Goal: Task Accomplishment & Management: Complete application form

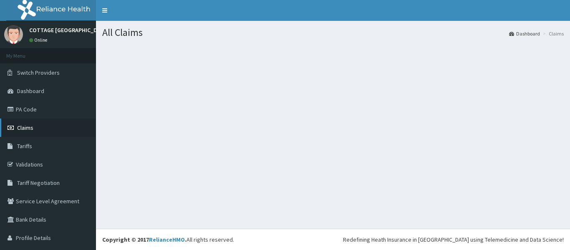
click at [23, 131] on span "Claims" at bounding box center [25, 128] width 16 height 8
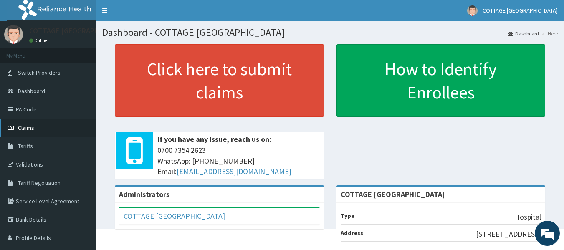
click at [20, 127] on span "Claims" at bounding box center [26, 128] width 16 height 8
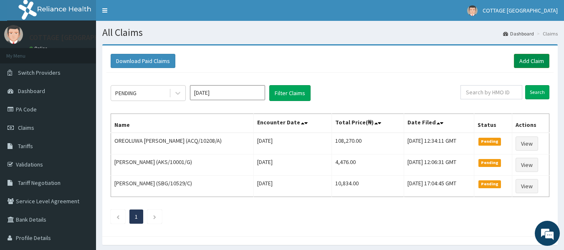
click at [528, 59] on link "Add Claim" at bounding box center [531, 61] width 35 height 14
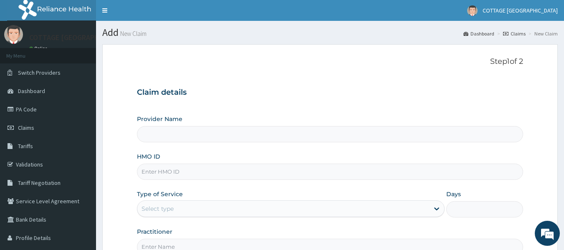
click at [172, 171] on input "HMO ID" at bounding box center [330, 172] width 386 height 16
type input "COTTAGE [GEOGRAPHIC_DATA]"
paste input "Jbn/10203/a"
type input "Jbn/10203/a"
click at [258, 205] on div "Select type" at bounding box center [283, 208] width 292 height 13
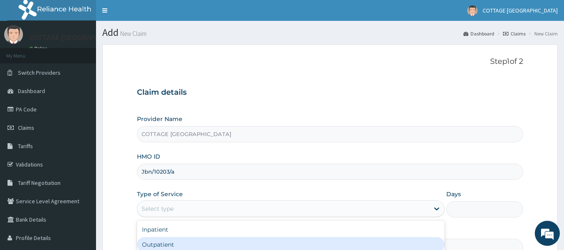
click at [210, 245] on div "Outpatient" at bounding box center [291, 244] width 308 height 15
type input "1"
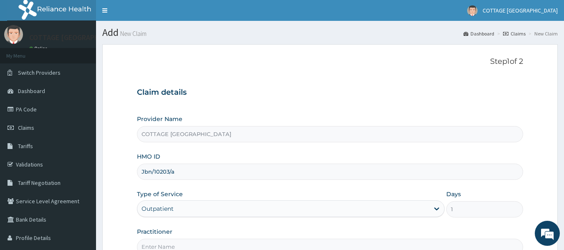
click at [210, 245] on input "Practitioner" at bounding box center [330, 247] width 386 height 16
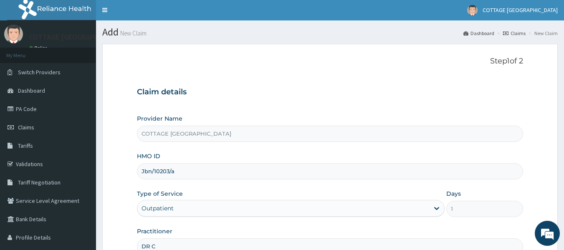
type input "[PERSON_NAME]"
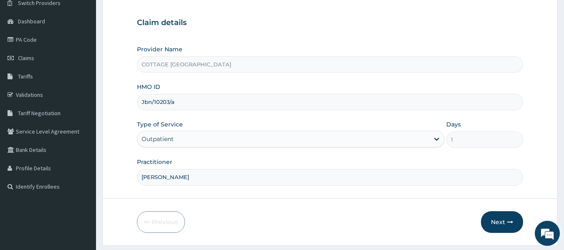
scroll to position [93, 0]
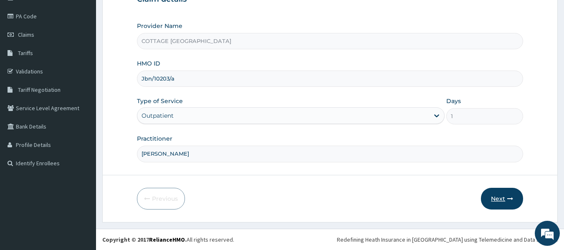
click at [501, 194] on button "Next" at bounding box center [502, 199] width 42 height 22
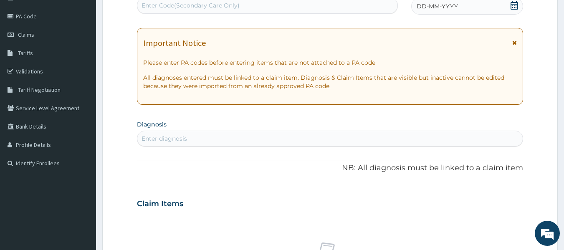
scroll to position [0, 0]
click at [510, 7] on icon at bounding box center [514, 5] width 8 height 8
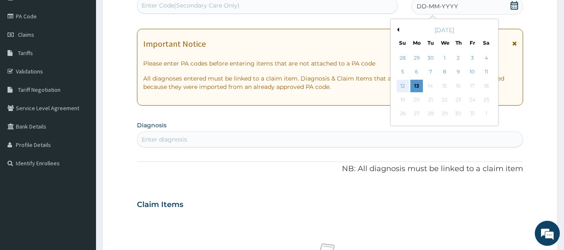
click at [404, 86] on div "12" at bounding box center [402, 86] width 13 height 13
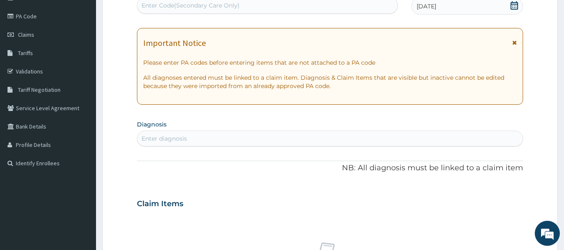
click at [207, 141] on div "Enter diagnosis" at bounding box center [330, 138] width 386 height 13
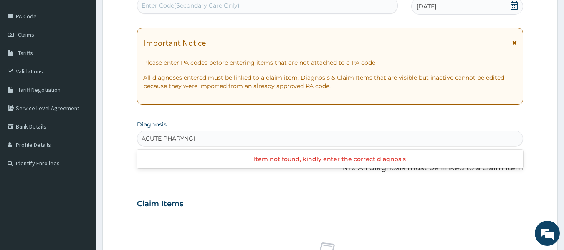
type input "ACUTE PHARYNG"
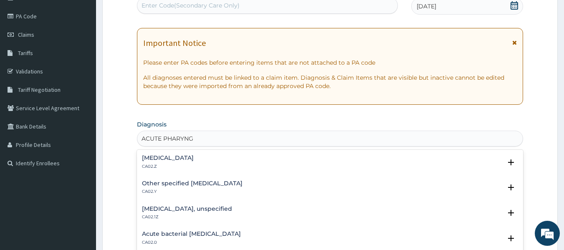
click at [171, 156] on h4 "Acute pharyngitis, unspecified" at bounding box center [168, 158] width 52 height 6
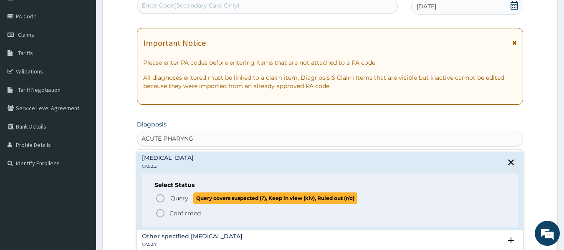
click at [160, 199] on icon "status option query" at bounding box center [160, 198] width 10 height 10
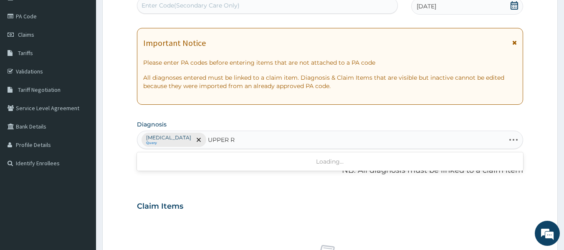
type input "UPPER"
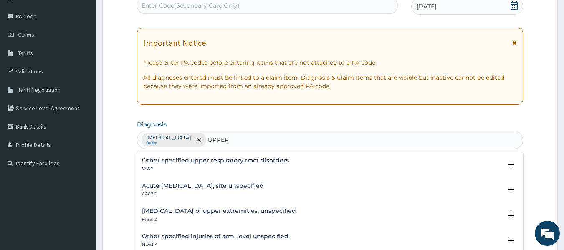
click at [205, 187] on h4 "Acute [MEDICAL_DATA], site unspecified" at bounding box center [203, 186] width 122 height 6
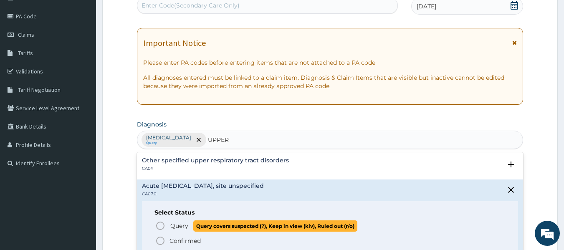
click at [160, 226] on icon "status option query" at bounding box center [160, 226] width 10 height 10
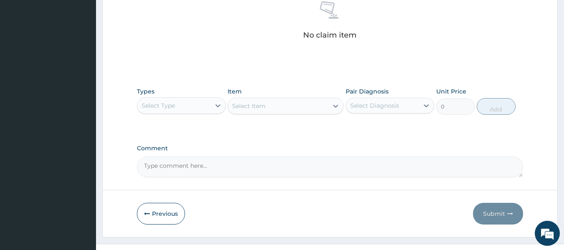
scroll to position [352, 0]
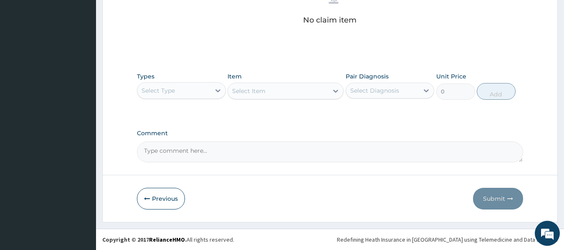
click at [204, 86] on div "Select Type" at bounding box center [173, 90] width 73 height 13
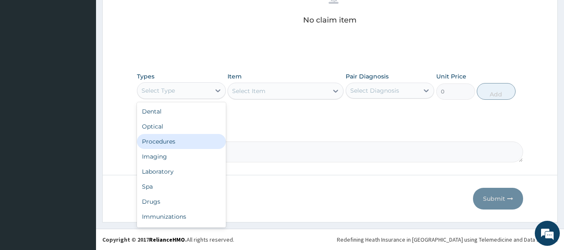
click at [153, 140] on div "Procedures" at bounding box center [181, 141] width 89 height 15
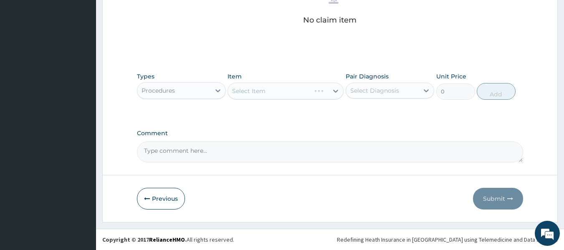
click at [408, 97] on div "Select Diagnosis" at bounding box center [382, 90] width 73 height 13
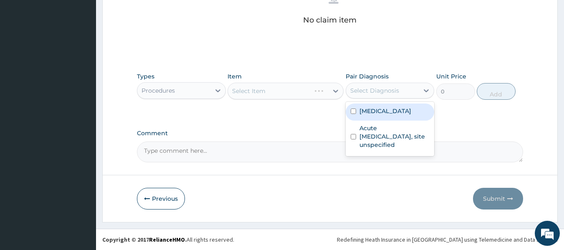
click at [391, 115] on label "Acute pharyngitis, unspecified" at bounding box center [385, 111] width 52 height 8
checkbox input "true"
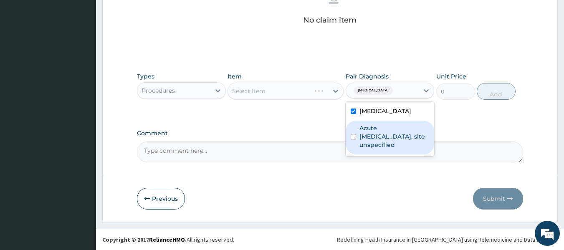
click at [369, 146] on label "Acute [MEDICAL_DATA], site unspecified" at bounding box center [394, 136] width 70 height 25
checkbox input "true"
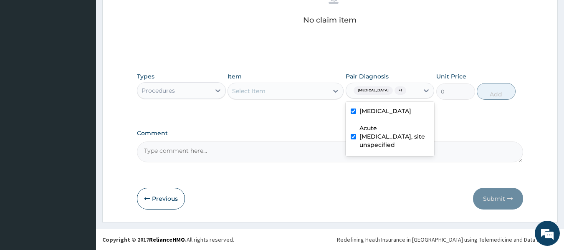
click at [334, 91] on icon at bounding box center [335, 91] width 5 height 3
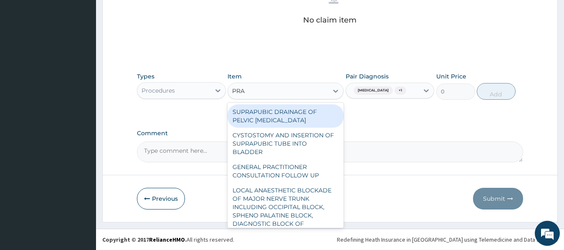
type input "PRAC"
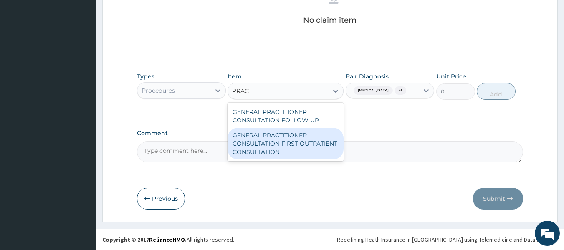
click at [300, 154] on div "GENERAL PRACTITIONER CONSULTATION FIRST OUTPATIENT CONSULTATION" at bounding box center [285, 144] width 116 height 32
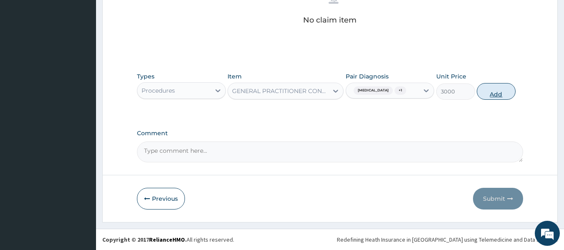
click at [510, 96] on button "Add" at bounding box center [496, 91] width 39 height 17
type input "0"
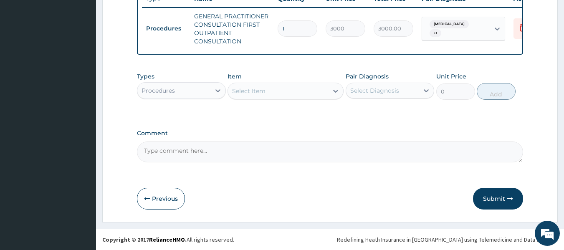
scroll to position [331, 0]
click at [211, 92] on div at bounding box center [217, 90] width 15 height 15
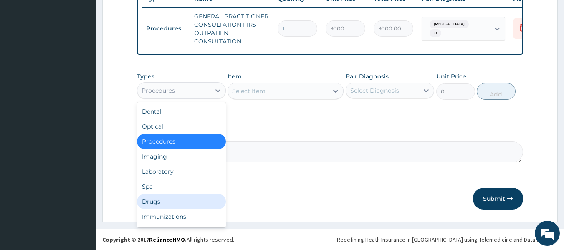
click at [149, 204] on div "Drugs" at bounding box center [181, 201] width 89 height 15
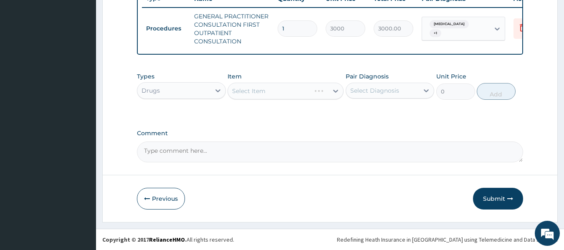
click at [377, 92] on div "Select Diagnosis" at bounding box center [374, 90] width 49 height 8
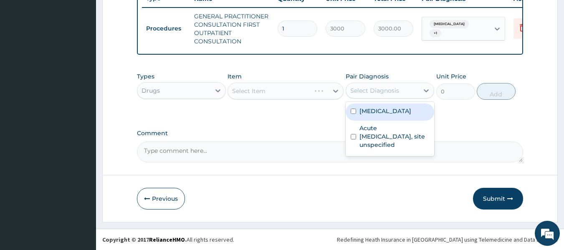
click at [363, 115] on label "Acute pharyngitis, unspecified" at bounding box center [385, 111] width 52 height 8
checkbox input "true"
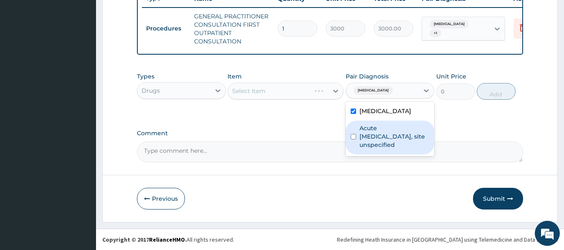
click at [376, 148] on label "Acute [MEDICAL_DATA], site unspecified" at bounding box center [394, 136] width 70 height 25
checkbox input "true"
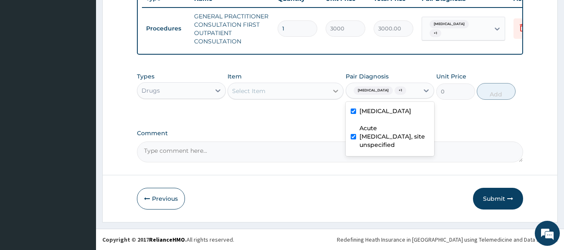
click at [331, 92] on icon at bounding box center [335, 91] width 8 height 8
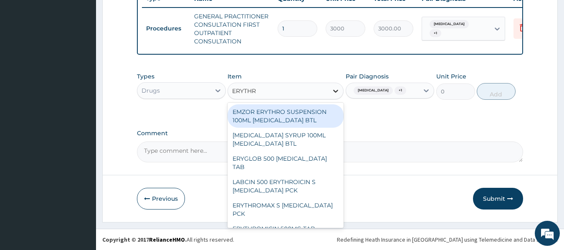
type input "ERYTHRO"
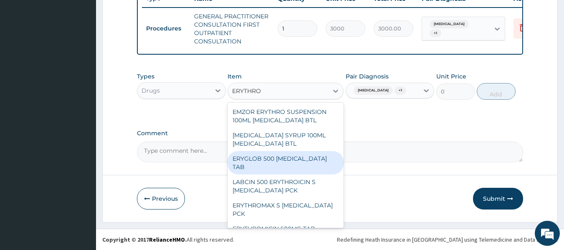
click at [323, 159] on div "ERYGLOB 500 [MEDICAL_DATA] TAB" at bounding box center [285, 162] width 116 height 23
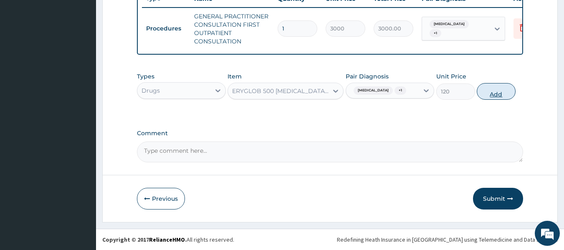
click at [500, 96] on button "Add" at bounding box center [496, 91] width 39 height 17
type input "0"
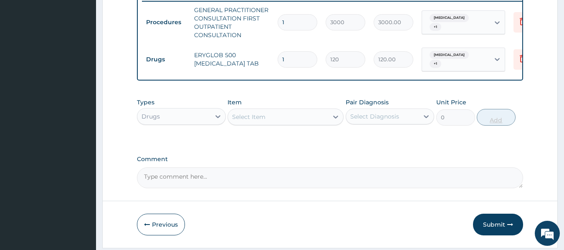
type input "10"
type input "1200.00"
type input "10"
click at [320, 124] on div "Select Item" at bounding box center [278, 116] width 100 height 13
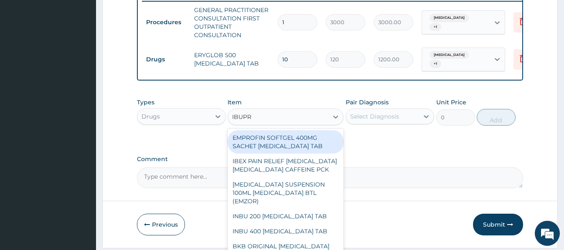
type input "IBUPRO"
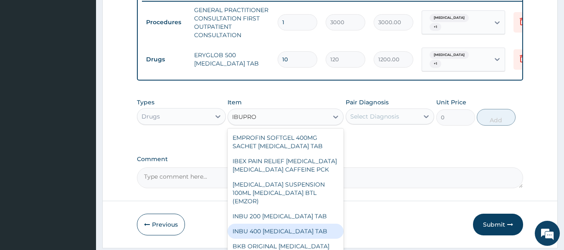
click at [298, 224] on div "INBU 400 [MEDICAL_DATA] TAB" at bounding box center [285, 231] width 116 height 15
type input "66"
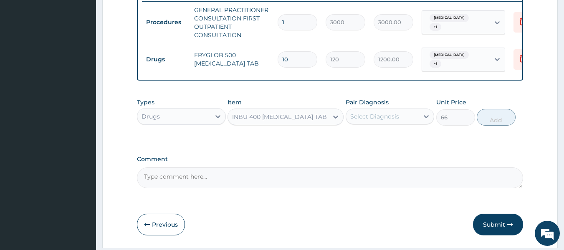
click at [408, 123] on div "Select Diagnosis" at bounding box center [382, 116] width 73 height 13
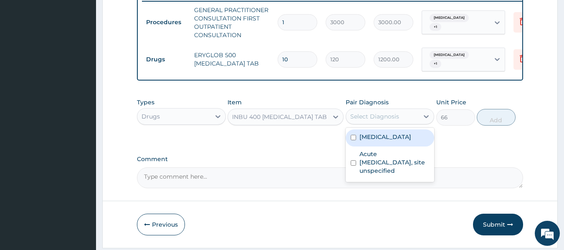
click at [421, 146] on div "Acute pharyngitis, unspecified" at bounding box center [390, 137] width 89 height 17
checkbox input "true"
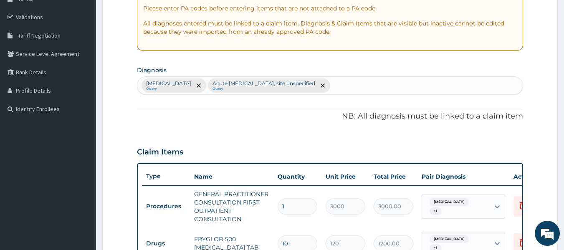
scroll to position [144, 0]
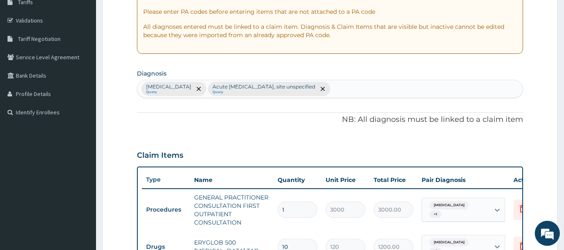
click at [472, 87] on div "Acute pharyngitis, unspecified Query Acute upper respiratory infection, site un…" at bounding box center [330, 89] width 386 height 18
type input "MYALGIA"
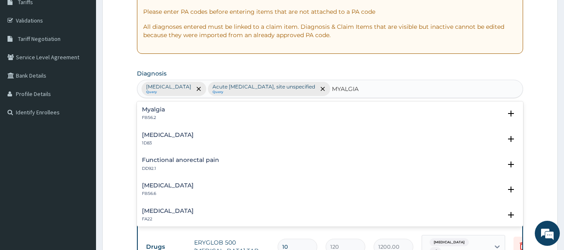
click at [165, 108] on div "Myalgia FB56.2" at bounding box center [330, 113] width 376 height 15
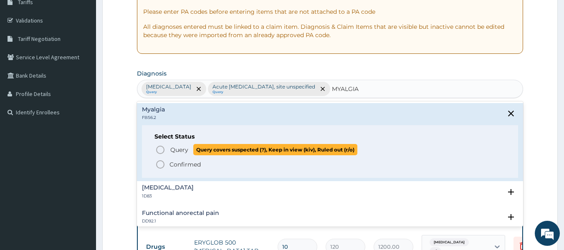
click at [160, 151] on icon "status option query" at bounding box center [160, 150] width 10 height 10
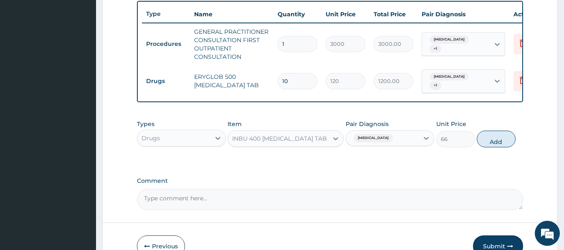
scroll to position [316, 0]
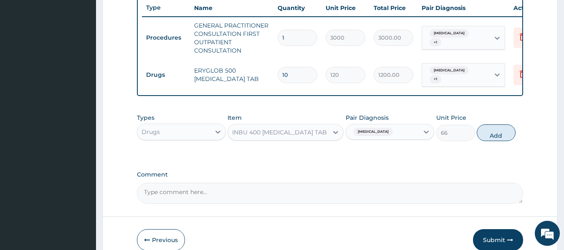
click at [415, 139] on div "Acute pharyngitis, unspecified" at bounding box center [382, 132] width 73 height 14
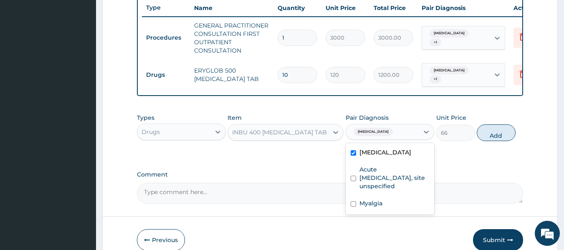
click at [398, 156] on label "Acute pharyngitis, unspecified" at bounding box center [385, 152] width 52 height 8
checkbox input "false"
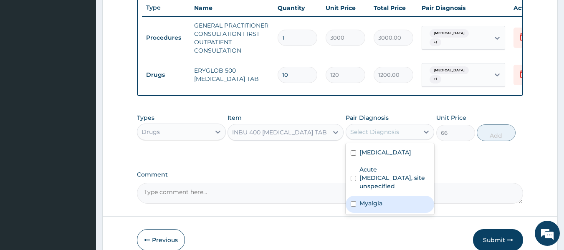
click at [374, 215] on div "Acute pharyngitis, unspecified Acute upper respiratory infection, site unspecif…" at bounding box center [390, 178] width 89 height 71
click at [383, 213] on div "Myalgia" at bounding box center [390, 204] width 89 height 17
checkbox input "true"
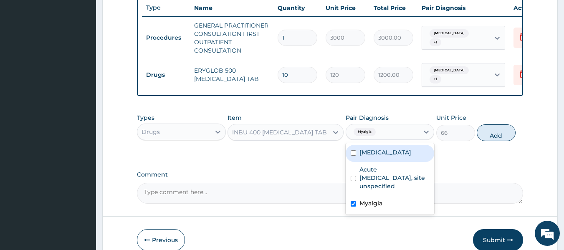
click at [460, 39] on div "Acute pharyngitis, unspecified + 1" at bounding box center [454, 38] width 57 height 20
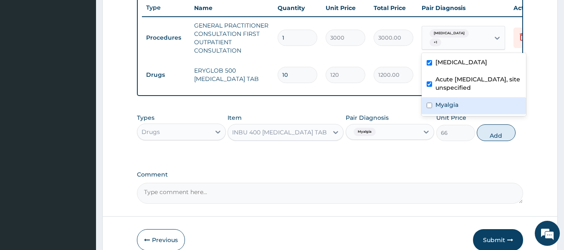
click at [448, 107] on div "Myalgia" at bounding box center [474, 105] width 104 height 17
checkbox input "true"
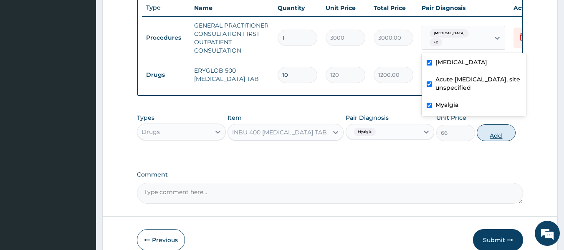
click at [491, 139] on button "Add" at bounding box center [496, 132] width 39 height 17
type input "0"
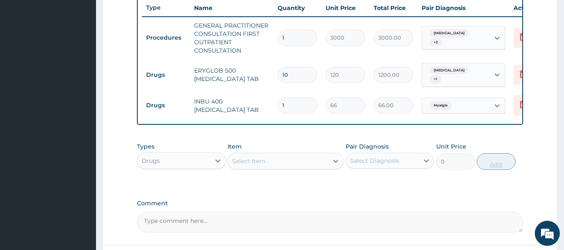
type input "10"
type input "660.00"
type input "10"
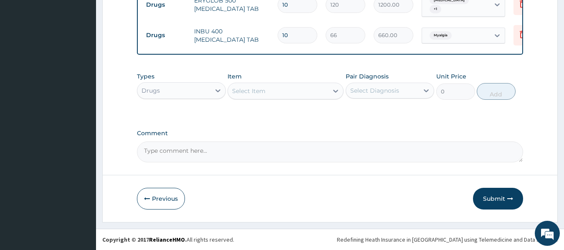
click at [326, 89] on div "Select Item" at bounding box center [278, 90] width 100 height 13
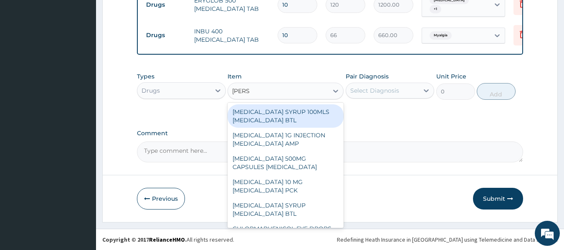
type input "LORAT"
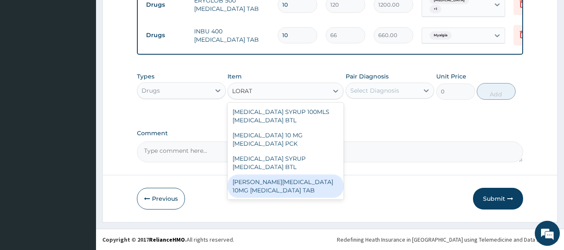
click at [267, 182] on div "[PERSON_NAME][MEDICAL_DATA] 10MG [MEDICAL_DATA] TAB" at bounding box center [285, 185] width 116 height 23
type input "54"
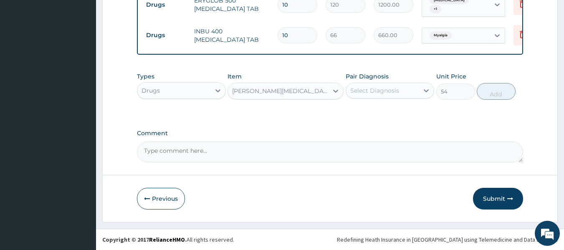
click at [409, 91] on div "Select Diagnosis" at bounding box center [382, 90] width 73 height 13
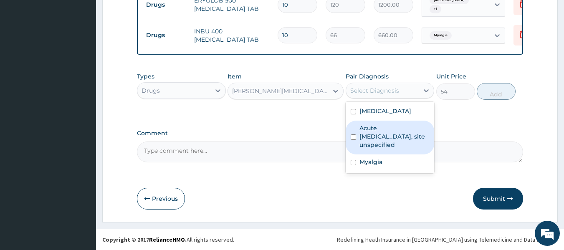
click at [384, 149] on label "Acute [MEDICAL_DATA], site unspecified" at bounding box center [394, 136] width 70 height 25
checkbox input "true"
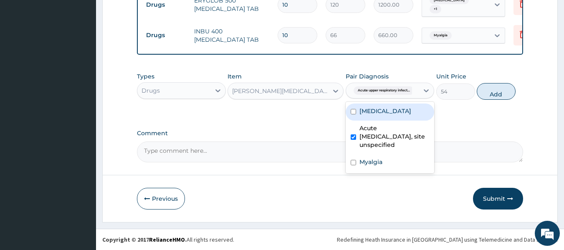
click at [391, 115] on label "Acute pharyngitis, unspecified" at bounding box center [385, 111] width 52 height 8
checkbox input "true"
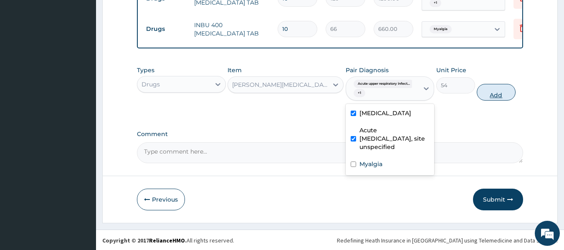
click at [492, 100] on button "Add" at bounding box center [496, 92] width 39 height 17
type input "0"
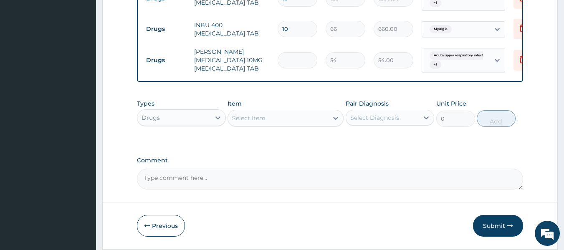
type input "0.00"
type input "5"
type input "270.00"
click at [489, 231] on button "Submit" at bounding box center [498, 226] width 50 height 22
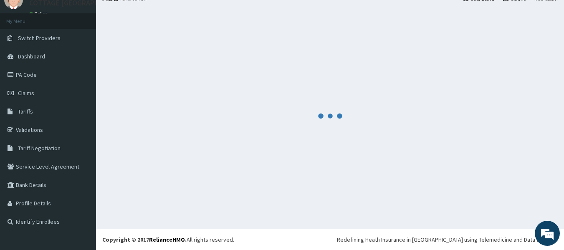
scroll to position [35, 0]
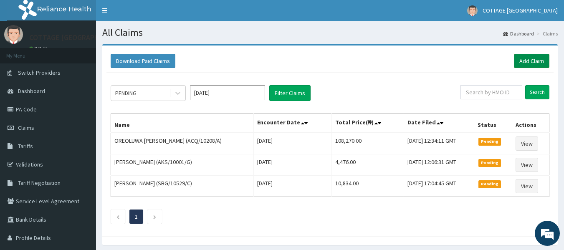
click at [544, 61] on link "Add Claim" at bounding box center [531, 61] width 35 height 14
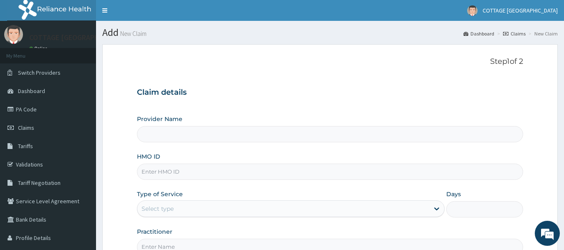
click at [170, 177] on input "HMO ID" at bounding box center [330, 172] width 386 height 16
paste input "cwn/10042/a"
type input "cwn/10042/a"
type input "COTTAGE [GEOGRAPHIC_DATA]"
type input "cwn/10042/a"
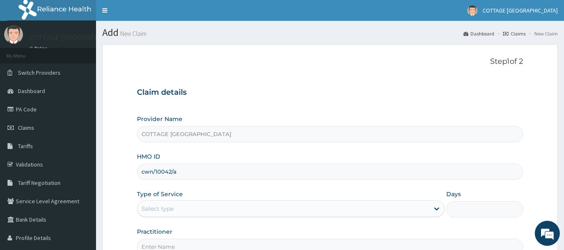
click at [264, 202] on div "Select type" at bounding box center [283, 208] width 292 height 13
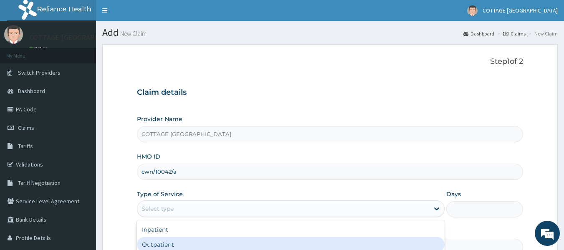
click at [194, 243] on div "Outpatient" at bounding box center [291, 244] width 308 height 15
type input "1"
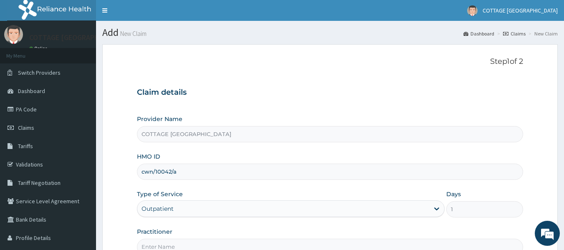
click at [194, 243] on input "Practitioner" at bounding box center [330, 247] width 386 height 16
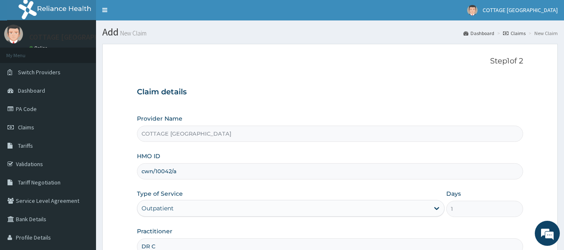
type input "[PERSON_NAME]"
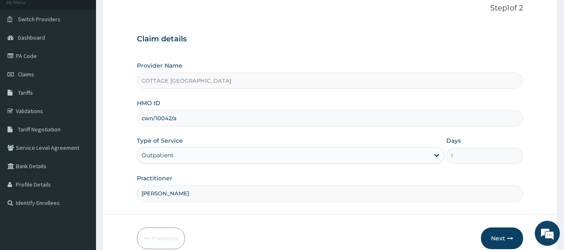
scroll to position [93, 0]
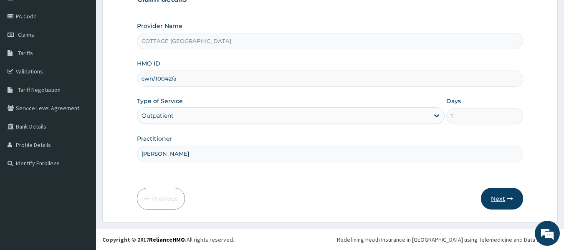
click at [510, 195] on button "Next" at bounding box center [502, 199] width 42 height 22
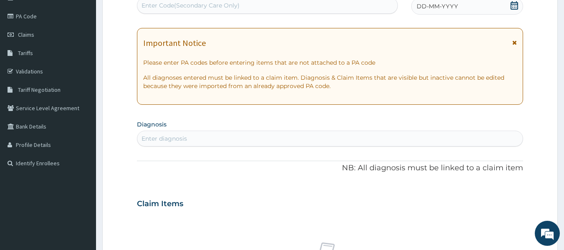
scroll to position [0, 0]
click at [331, 11] on div "Enter Code(Secondary Care Only)" at bounding box center [267, 5] width 260 height 13
paste input "PA/C12310"
type input "PA/C12310"
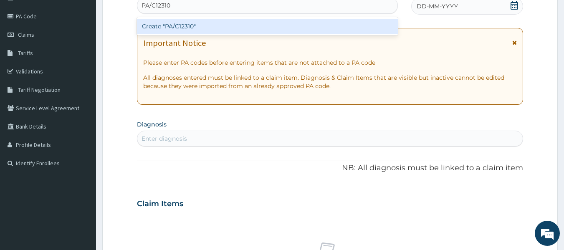
click at [290, 29] on div "Create "PA/C12310"" at bounding box center [267, 26] width 261 height 15
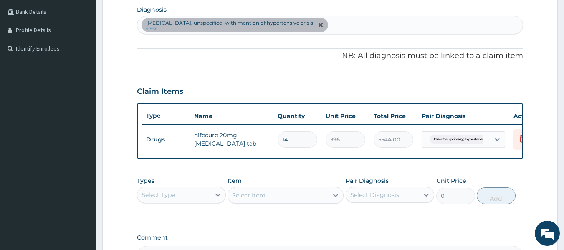
scroll to position [211, 0]
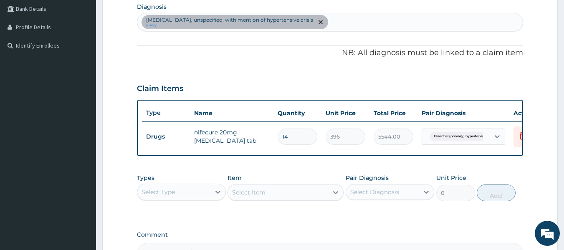
click at [430, 24] on div "[MEDICAL_DATA], unspecified, with mention of hypertensive crisis query" at bounding box center [330, 22] width 386 height 18
type input "UPPER"
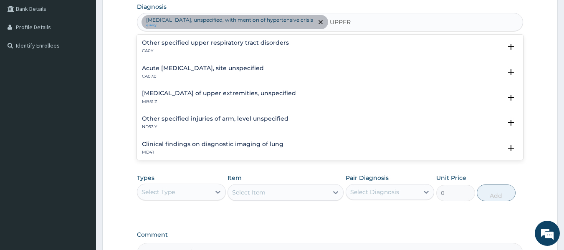
click at [156, 68] on h4 "Acute [MEDICAL_DATA], site unspecified" at bounding box center [203, 68] width 122 height 6
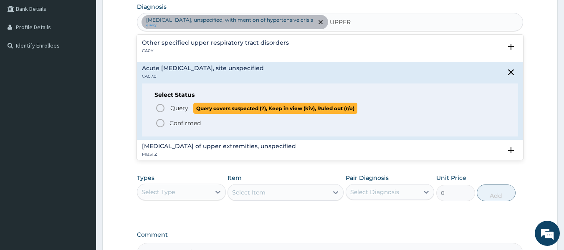
click at [159, 104] on icon "status option query" at bounding box center [160, 108] width 10 height 10
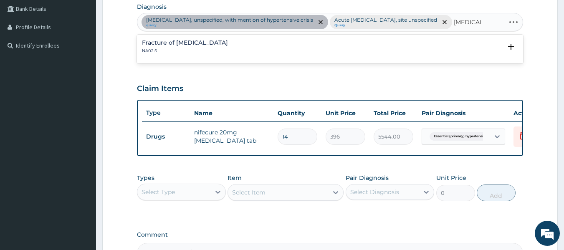
type input "[MEDICAL_DATA]"
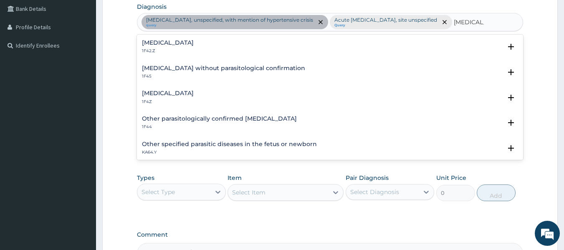
click at [174, 105] on p "1F4Z" at bounding box center [168, 102] width 52 height 6
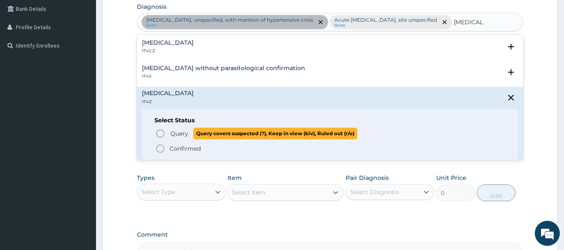
click at [163, 137] on circle "status option query" at bounding box center [160, 134] width 8 height 8
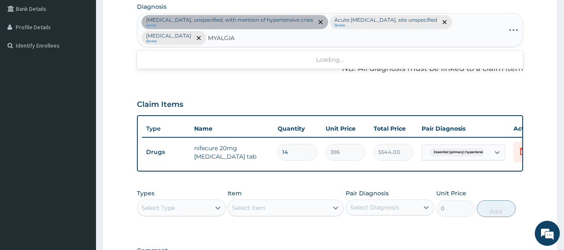
type input "MYALGIA"
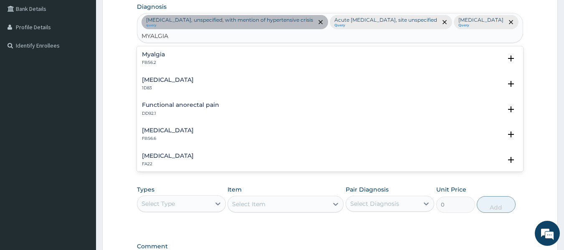
click at [155, 62] on div "Myalgia FB56.2" at bounding box center [153, 58] width 23 height 15
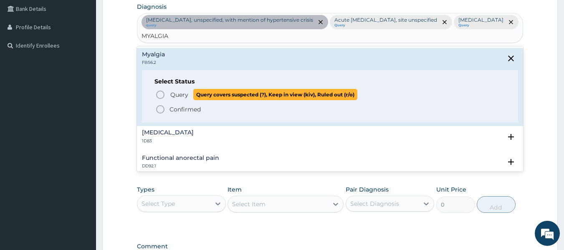
click at [159, 98] on icon "status option query" at bounding box center [160, 95] width 10 height 10
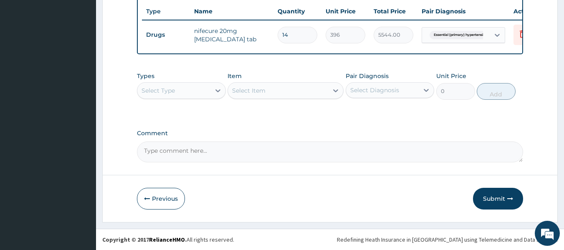
scroll to position [334, 0]
click at [202, 91] on div "Select Type" at bounding box center [173, 90] width 73 height 13
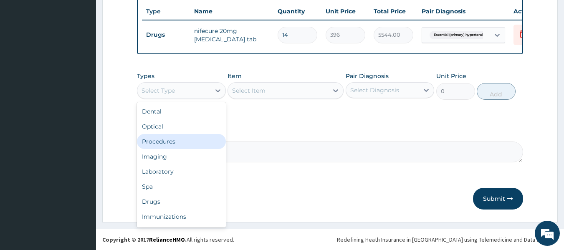
click at [171, 142] on div "Procedures" at bounding box center [181, 141] width 89 height 15
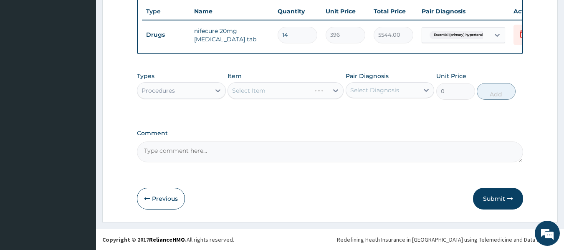
click at [412, 96] on div "Select Diagnosis" at bounding box center [382, 89] width 73 height 13
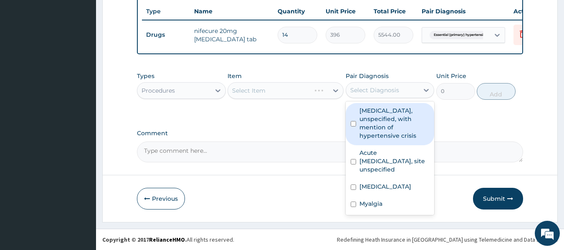
click at [394, 124] on label "[MEDICAL_DATA], unspecified, with mention of hypertensive crisis" at bounding box center [394, 122] width 70 height 33
checkbox input "true"
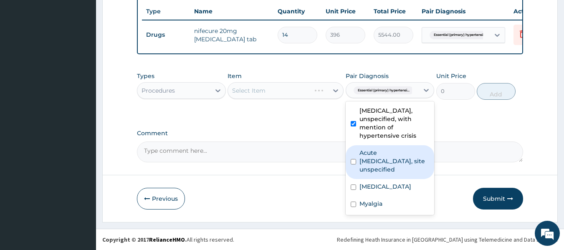
click at [377, 173] on label "Acute [MEDICAL_DATA], site unspecified" at bounding box center [394, 161] width 70 height 25
checkbox input "true"
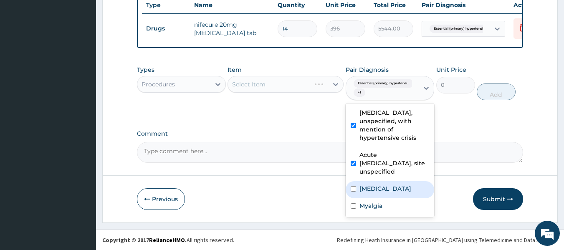
click at [366, 193] on label "[MEDICAL_DATA]" at bounding box center [385, 188] width 52 height 8
checkbox input "true"
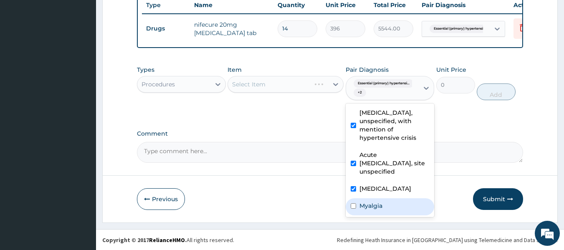
click at [363, 210] on label "Myalgia" at bounding box center [370, 206] width 23 height 8
checkbox input "true"
click at [336, 88] on icon at bounding box center [335, 84] width 8 height 8
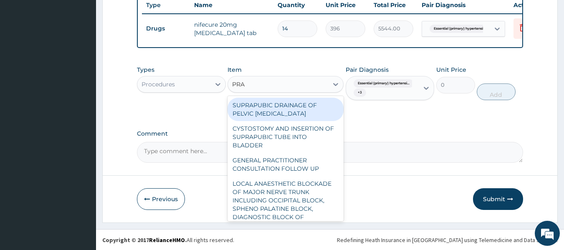
type input "PRAC"
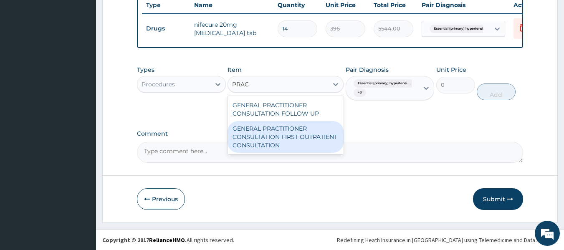
click at [301, 153] on div "GENERAL PRACTITIONER CONSULTATION FIRST OUTPATIENT CONSULTATION" at bounding box center [285, 137] width 116 height 32
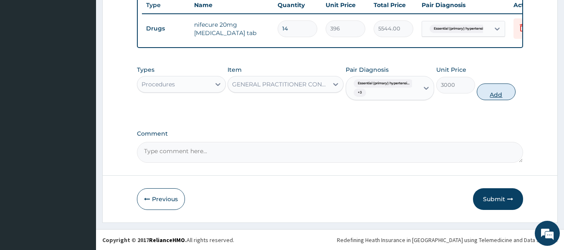
click at [497, 99] on button "Add" at bounding box center [496, 91] width 39 height 17
type input "0"
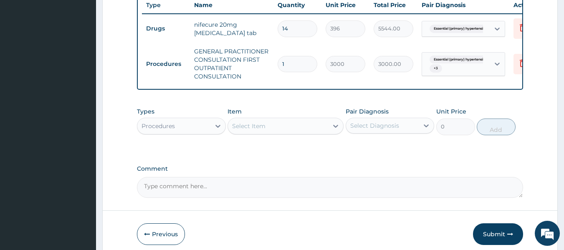
click at [199, 131] on div "Procedures" at bounding box center [173, 125] width 73 height 13
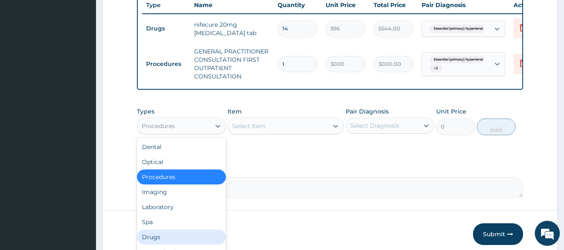
click at [160, 243] on div "Drugs" at bounding box center [181, 237] width 89 height 15
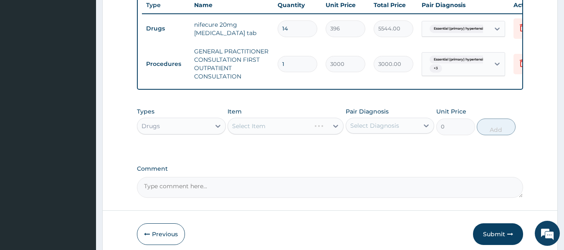
scroll to position [376, 0]
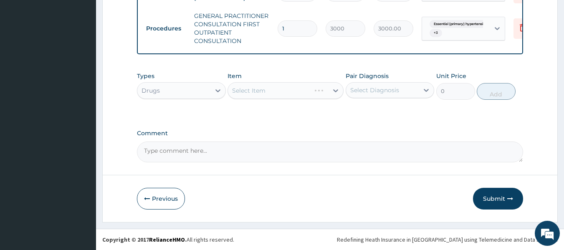
click at [382, 89] on div "Select Diagnosis" at bounding box center [374, 90] width 49 height 8
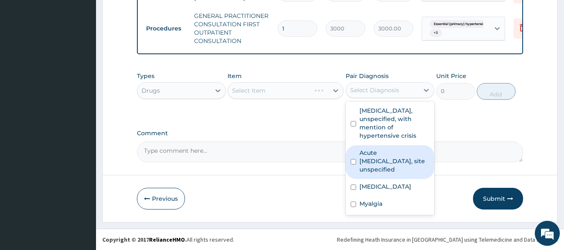
click at [362, 159] on label "Acute [MEDICAL_DATA], site unspecified" at bounding box center [394, 161] width 70 height 25
checkbox input "true"
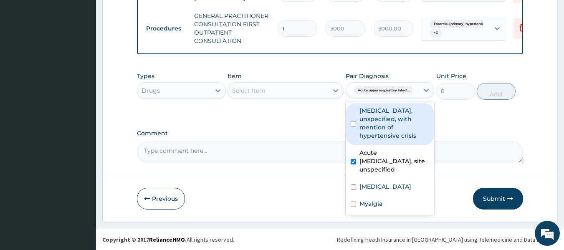
click at [302, 90] on div "Select Item" at bounding box center [278, 90] width 100 height 13
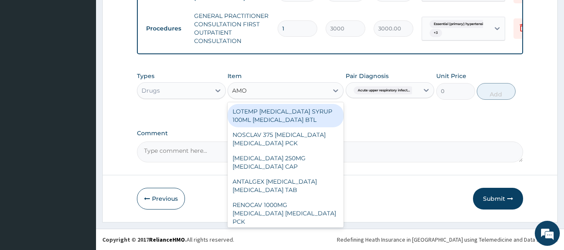
type input "AMOX"
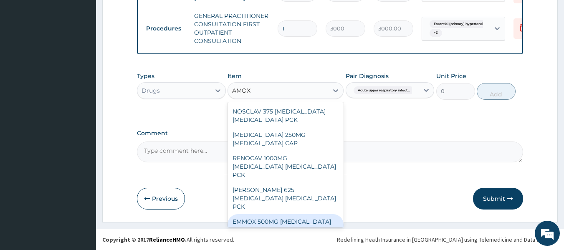
click at [281, 214] on div "EMMOX 500MG [MEDICAL_DATA] CAP" at bounding box center [285, 225] width 116 height 23
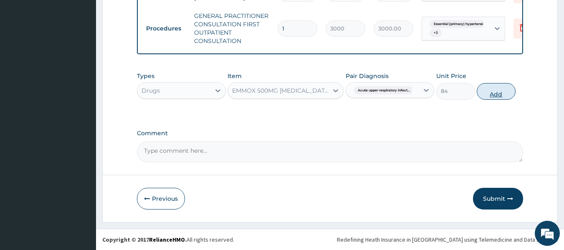
click at [507, 91] on button "Add" at bounding box center [496, 91] width 39 height 17
type input "0"
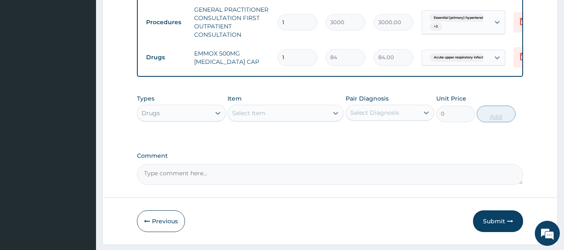
type input "15"
type input "1260.00"
type input "15"
click at [330, 120] on div at bounding box center [335, 113] width 15 height 15
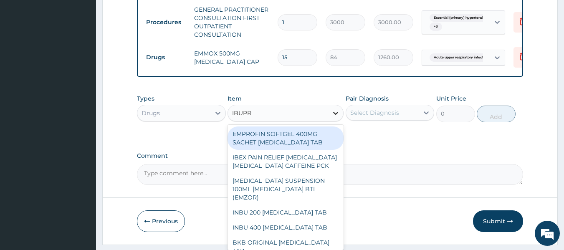
type input "IBUPRO"
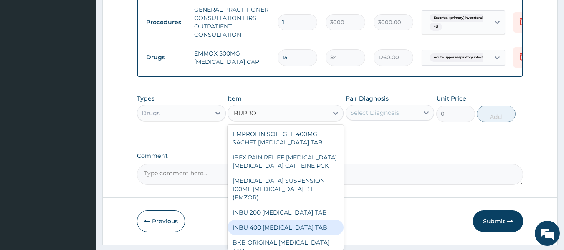
click at [288, 224] on div "INBU 400 [MEDICAL_DATA] TAB" at bounding box center [285, 227] width 116 height 15
type input "66"
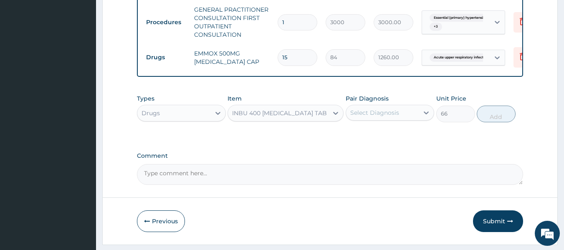
click at [409, 117] on div "Select Diagnosis" at bounding box center [382, 112] width 73 height 13
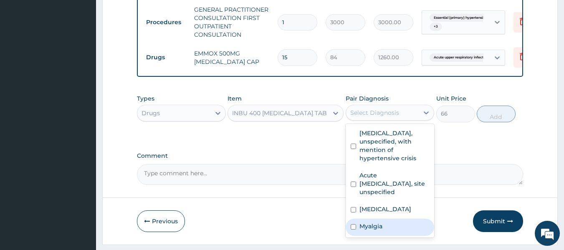
click at [372, 236] on div "Myalgia" at bounding box center [390, 227] width 89 height 17
checkbox input "true"
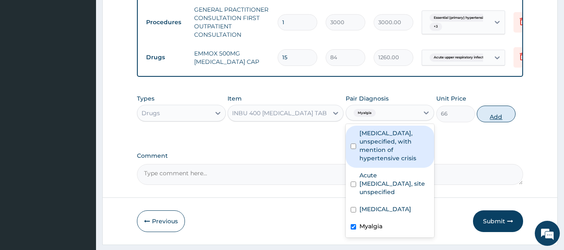
click at [497, 117] on button "Add" at bounding box center [496, 114] width 39 height 17
type input "0"
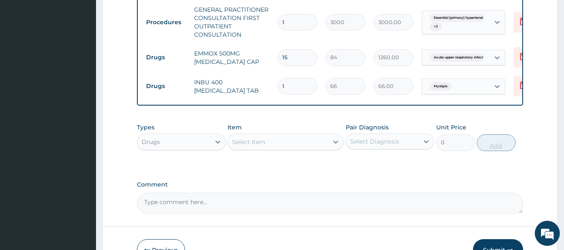
type input "10"
type input "660.00"
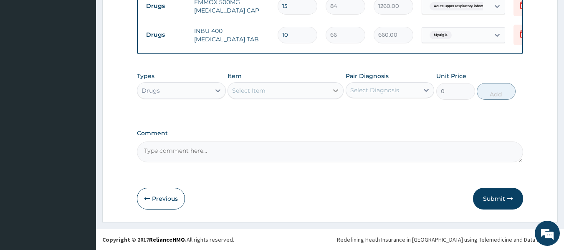
type input "10"
click at [331, 92] on div at bounding box center [335, 90] width 15 height 15
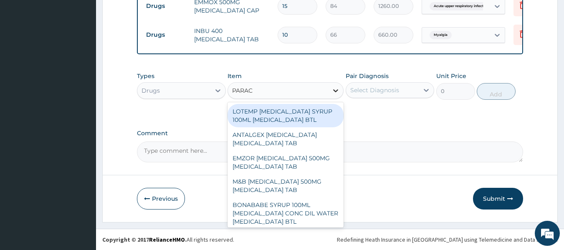
type input "PARACE"
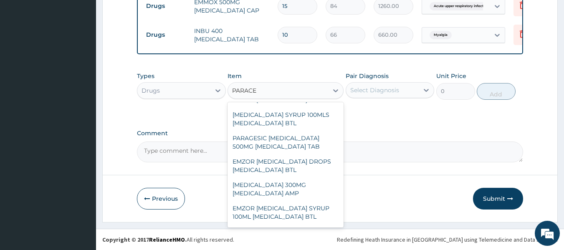
scroll to position [249, 0]
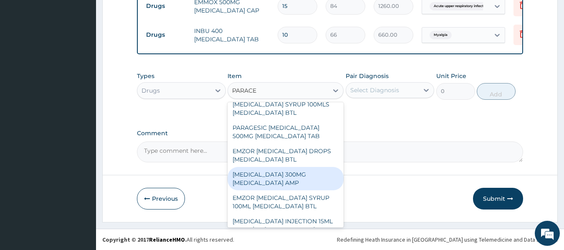
click at [299, 190] on div "[MEDICAL_DATA] 300MG [MEDICAL_DATA] AMP" at bounding box center [285, 178] width 116 height 23
type input "240"
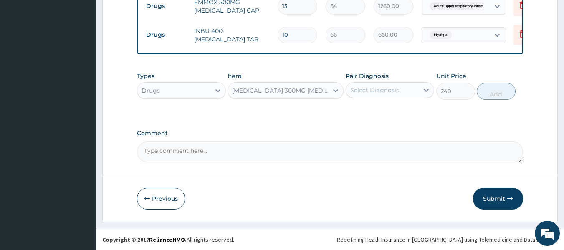
click at [403, 93] on div "Select Diagnosis" at bounding box center [382, 89] width 73 height 13
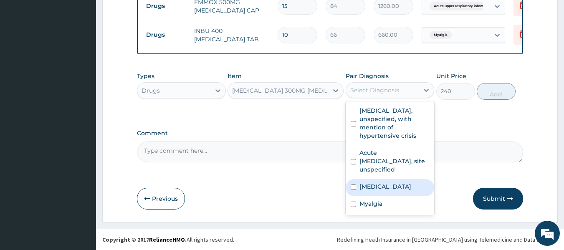
click at [367, 191] on label "[MEDICAL_DATA]" at bounding box center [385, 186] width 52 height 8
checkbox input "true"
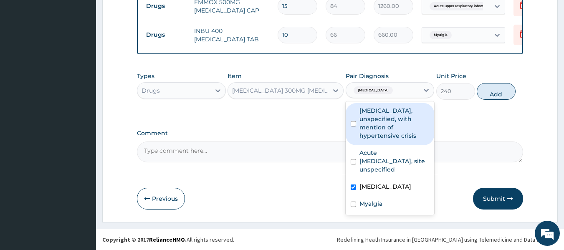
click at [493, 91] on button "Add" at bounding box center [496, 91] width 39 height 17
type input "0"
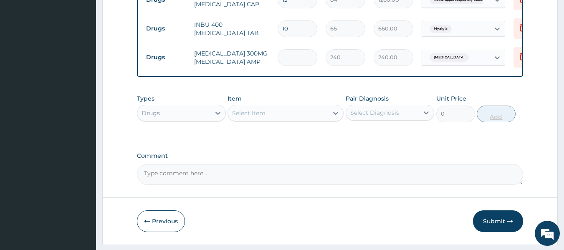
type input "0.00"
type input "2"
type input "480.00"
type input "2"
click at [324, 120] on div "Select Item" at bounding box center [278, 112] width 100 height 13
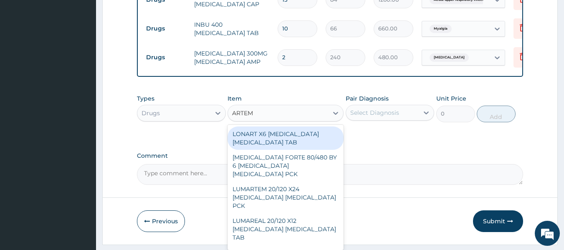
type input "ARTEME"
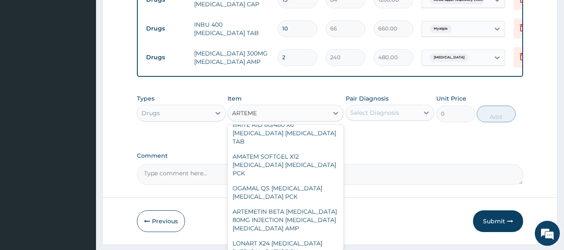
scroll to position [807, 0]
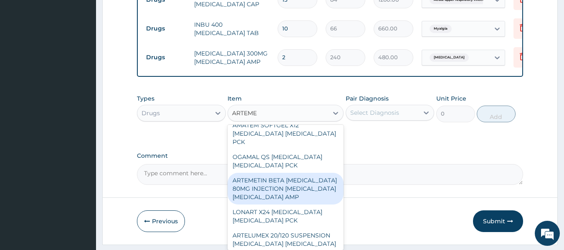
click at [302, 195] on div "ARTEMETIN BETA [MEDICAL_DATA] 80MG INJECTION [MEDICAL_DATA] [MEDICAL_DATA] AMP" at bounding box center [285, 189] width 116 height 32
type input "300"
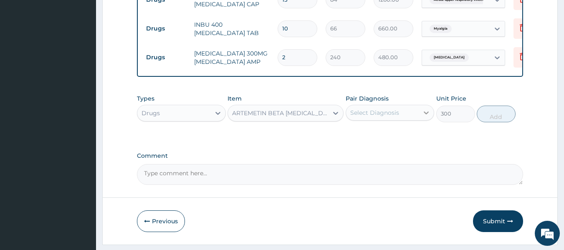
click at [422, 118] on div at bounding box center [426, 112] width 15 height 15
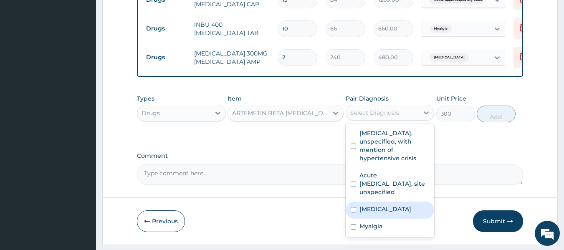
click at [371, 213] on label "[MEDICAL_DATA]" at bounding box center [385, 209] width 52 height 8
checkbox input "true"
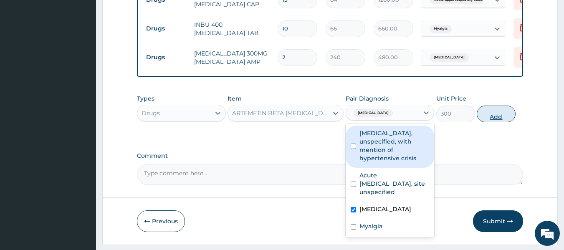
click at [494, 122] on button "Add" at bounding box center [496, 114] width 39 height 17
type input "0"
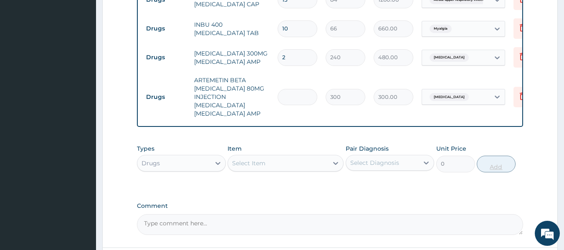
type input "0.00"
type input "6"
type input "1800.00"
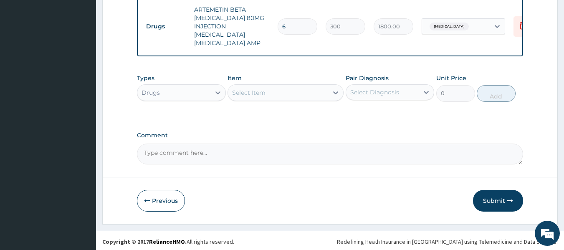
type input "6"
click at [300, 97] on div "Select Item" at bounding box center [278, 92] width 100 height 13
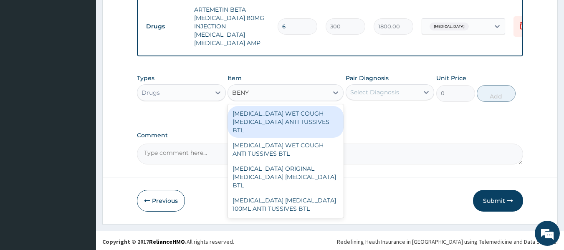
type input "BENY"
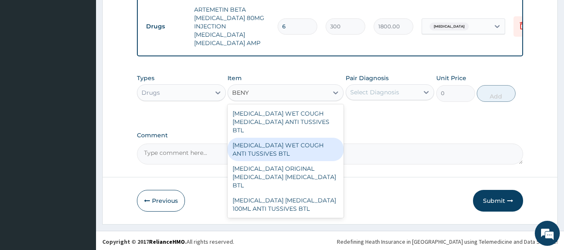
click at [291, 141] on div "[MEDICAL_DATA] WET COUGH ANTI TUSSIVES BTL" at bounding box center [285, 149] width 116 height 23
type input "1200"
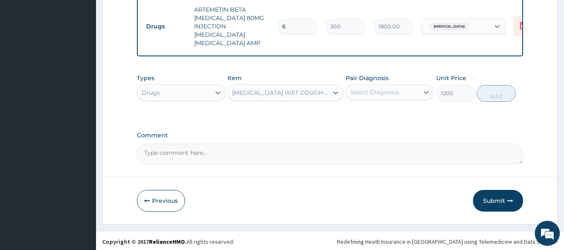
click at [418, 81] on div "Pair Diagnosis Select Diagnosis" at bounding box center [390, 88] width 89 height 28
click at [408, 88] on div "Select Diagnosis" at bounding box center [382, 92] width 73 height 13
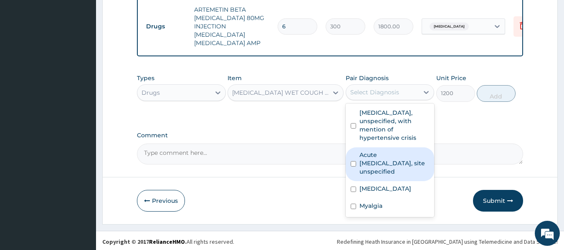
click at [360, 176] on label "Acute [MEDICAL_DATA], site unspecified" at bounding box center [394, 163] width 70 height 25
checkbox input "true"
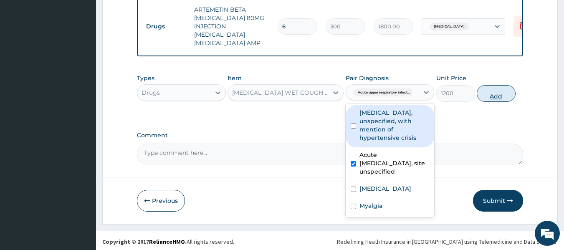
click at [494, 89] on button "Add" at bounding box center [496, 93] width 39 height 17
type input "0"
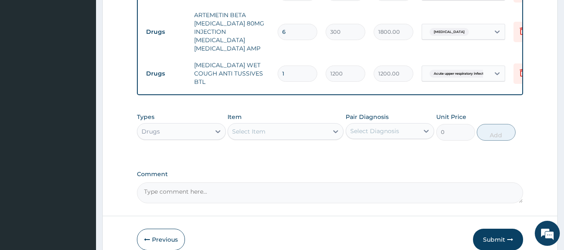
scroll to position [533, 0]
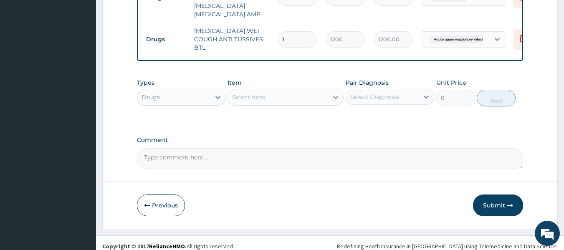
click at [497, 194] on button "Submit" at bounding box center [498, 205] width 50 height 22
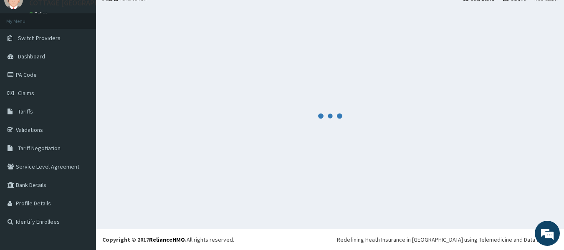
scroll to position [35, 0]
